Goal: Register for event/course

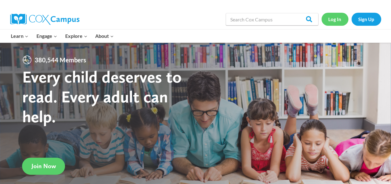
click at [331, 22] on link "Log In" at bounding box center [335, 19] width 27 height 13
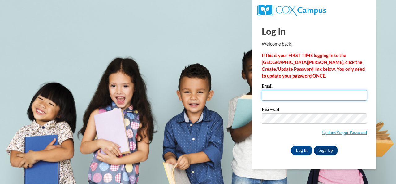
click at [275, 92] on input "Email" at bounding box center [314, 95] width 105 height 11
type input "jones.abby.l@muscogee.k12.ga.us"
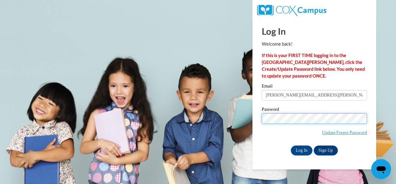
click at [291, 145] on input "Log In" at bounding box center [302, 150] width 22 height 10
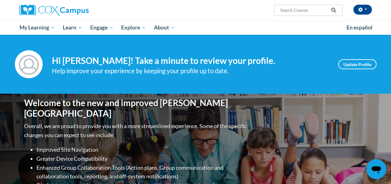
click at [301, 12] on input "Search..." at bounding box center [305, 9] width 50 height 7
type input "alphabet knowledge"
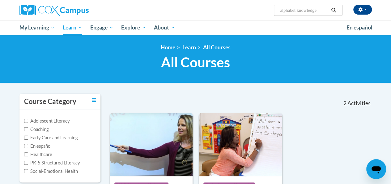
click at [321, 10] on input "alphabet knowledge" at bounding box center [305, 9] width 50 height 7
type input "a"
type input "early literacy"
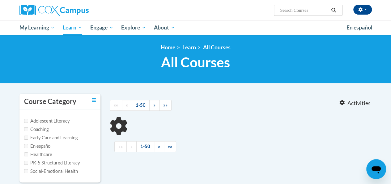
type input "early literacy"
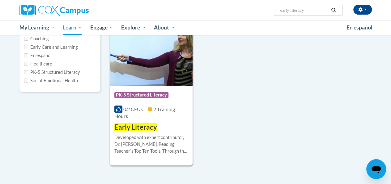
scroll to position [94, 0]
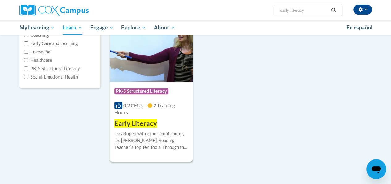
click at [147, 58] on img at bounding box center [151, 50] width 83 height 63
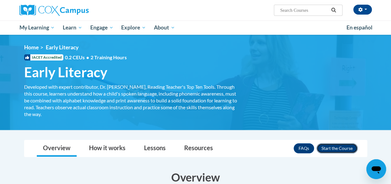
click at [330, 144] on button "Enroll" at bounding box center [337, 148] width 41 height 10
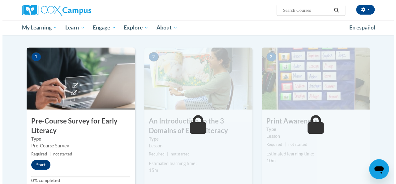
scroll to position [115, 0]
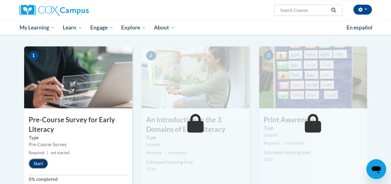
click at [39, 162] on button "Start" at bounding box center [38, 163] width 19 height 10
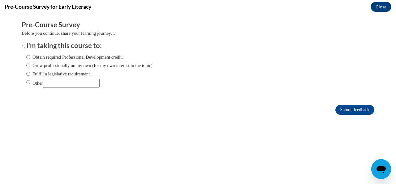
scroll to position [0, 0]
click at [26, 72] on input "Fulfill a legislative requirement." at bounding box center [28, 73] width 4 height 7
radio input "true"
click at [340, 110] on input "Submit feedback" at bounding box center [354, 110] width 39 height 10
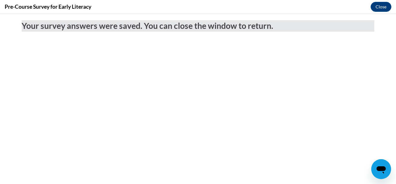
click at [380, 12] on div "Pre-Course Survey for Early Literacy Close" at bounding box center [198, 7] width 396 height 14
click at [380, 9] on button "Close" at bounding box center [381, 7] width 21 height 10
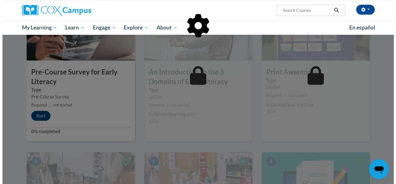
scroll to position [164, 0]
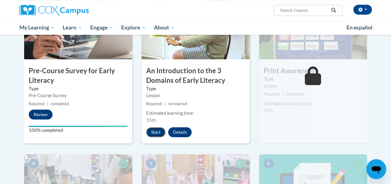
click at [158, 132] on button "Start" at bounding box center [155, 132] width 19 height 10
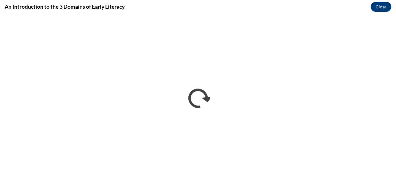
scroll to position [0, 0]
